Goal: Information Seeking & Learning: Understand process/instructions

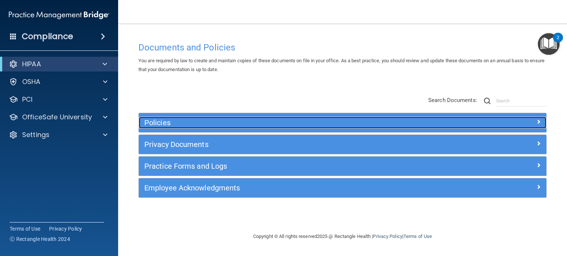
click at [368, 126] on h5 "Policies" at bounding box center [291, 123] width 294 height 8
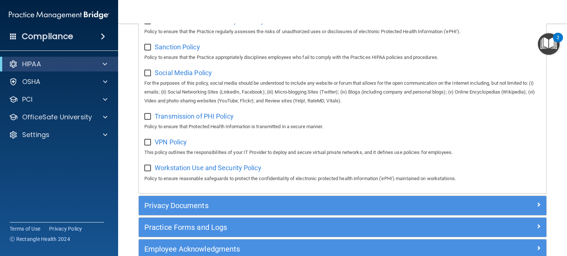
scroll to position [553, 0]
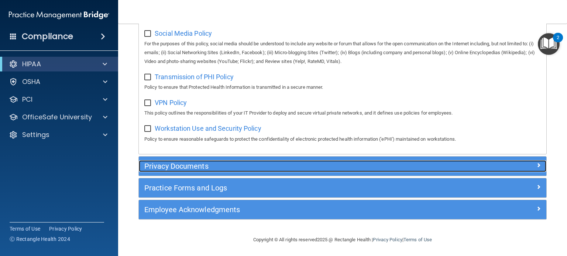
click at [208, 168] on h5 "Privacy Documents" at bounding box center [291, 166] width 294 height 8
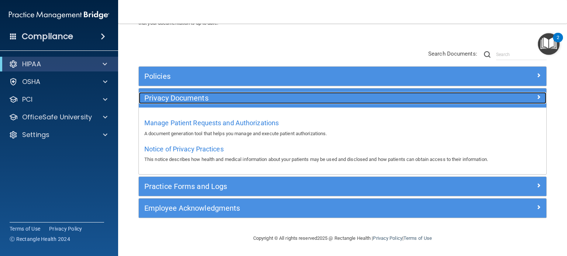
scroll to position [46, 0]
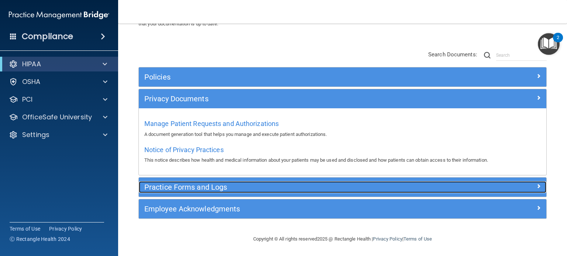
click at [237, 189] on h5 "Practice Forms and Logs" at bounding box center [291, 187] width 294 height 8
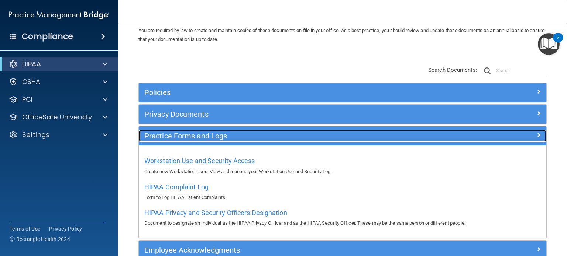
scroll to position [0, 0]
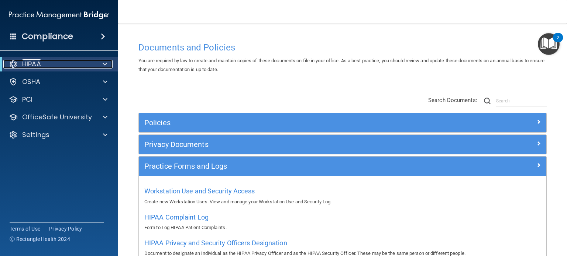
click at [104, 64] on span at bounding box center [105, 64] width 4 height 9
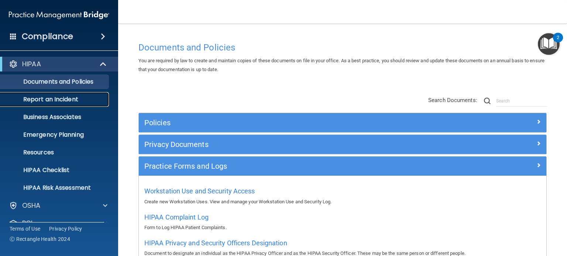
click at [69, 104] on link "Report an Incident" at bounding box center [51, 99] width 116 height 15
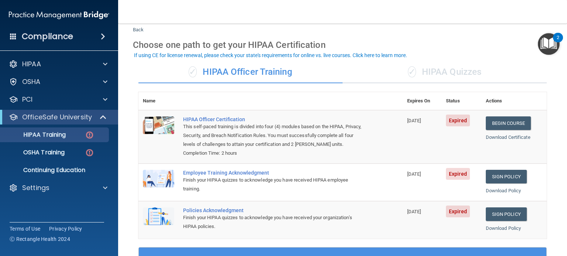
scroll to position [37, 0]
